Goal: Task Accomplishment & Management: Use online tool/utility

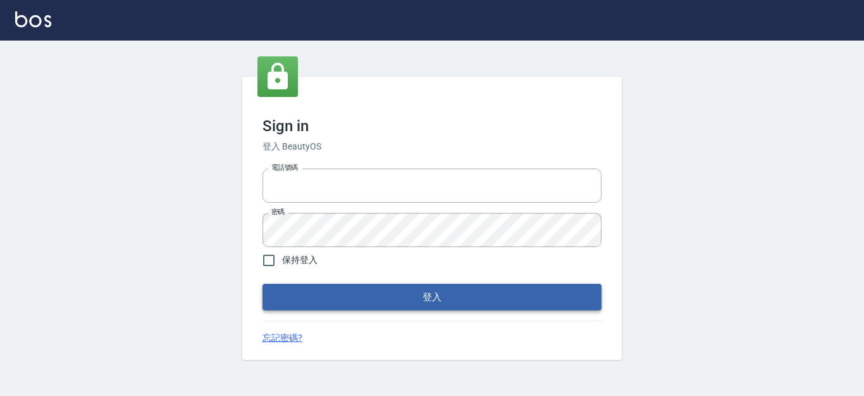
type input "0931911003"
click at [438, 297] on button "登入" at bounding box center [432, 296] width 339 height 27
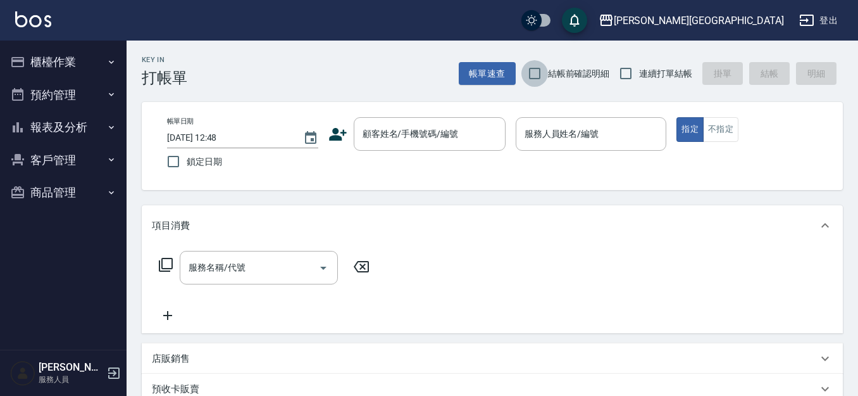
click at [533, 76] on input "結帳前確認明細" at bounding box center [534, 73] width 27 height 27
checkbox input "true"
click at [632, 71] on input "連續打單結帳" at bounding box center [626, 73] width 27 height 27
checkbox input "true"
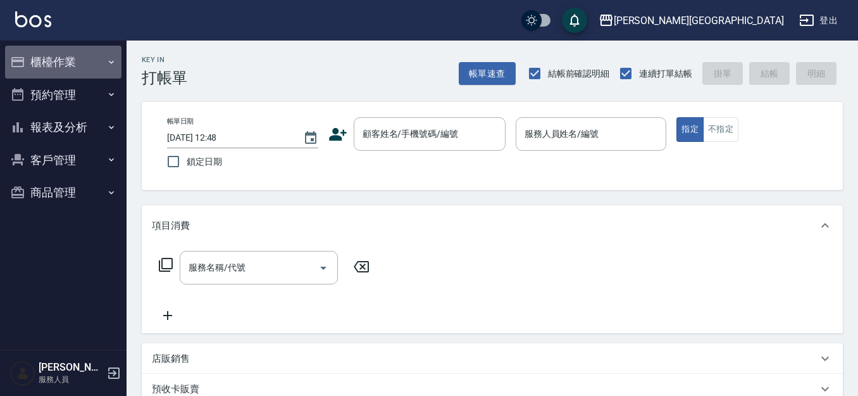
drag, startPoint x: 49, startPoint y: 65, endPoint x: 50, endPoint y: 80, distance: 15.8
click at [50, 65] on button "櫃檯作業" at bounding box center [63, 62] width 116 height 33
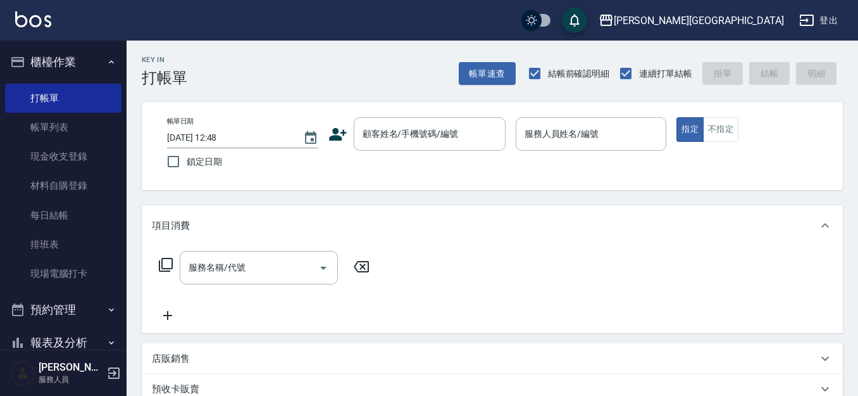
drag, startPoint x: 49, startPoint y: 94, endPoint x: 72, endPoint y: 66, distance: 35.6
click at [50, 94] on link "打帳單" at bounding box center [63, 98] width 116 height 29
